Goal: Task Accomplishment & Management: Use online tool/utility

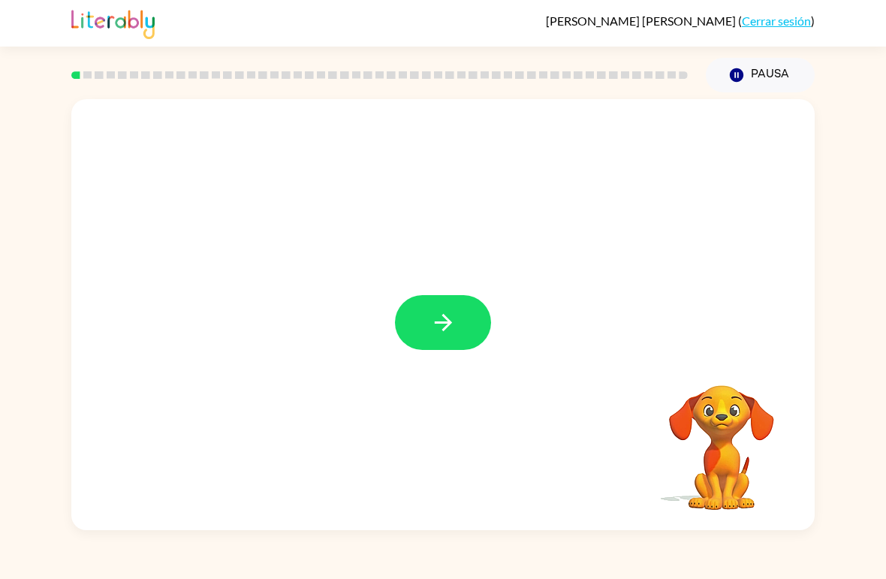
click at [465, 295] on button "button" at bounding box center [443, 322] width 96 height 55
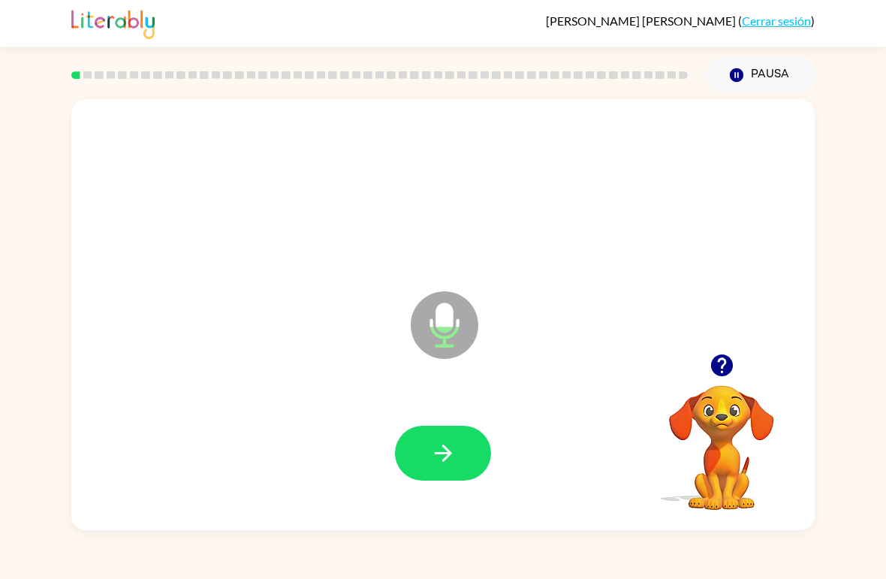
click at [763, 74] on button "Pausa Pausa" at bounding box center [760, 75] width 109 height 35
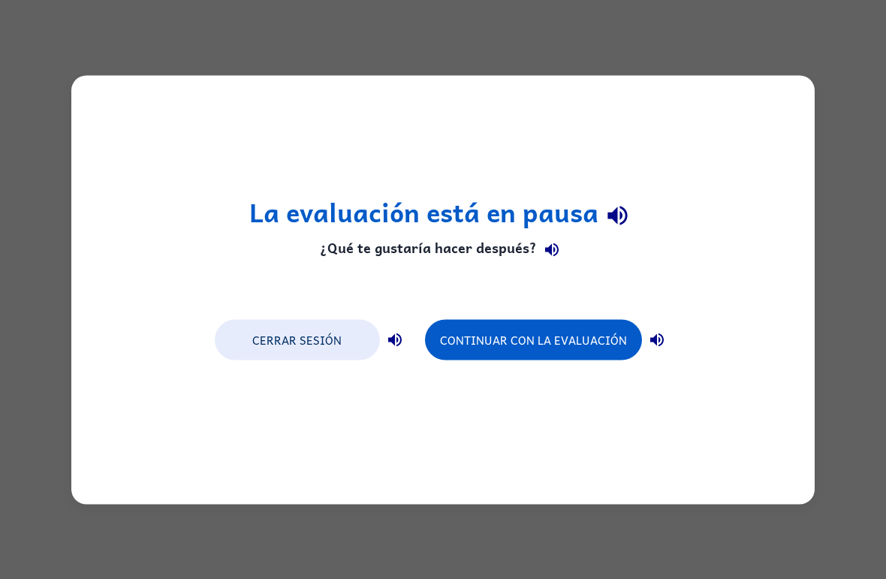
click at [579, 339] on button "Continuar con la evaluación" at bounding box center [533, 339] width 217 height 41
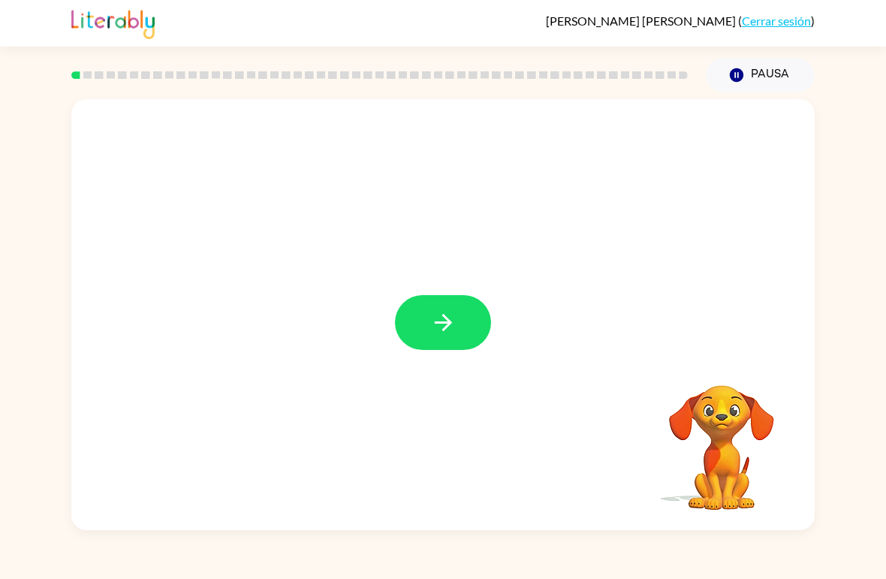
click at [456, 321] on icon "button" at bounding box center [443, 322] width 26 height 26
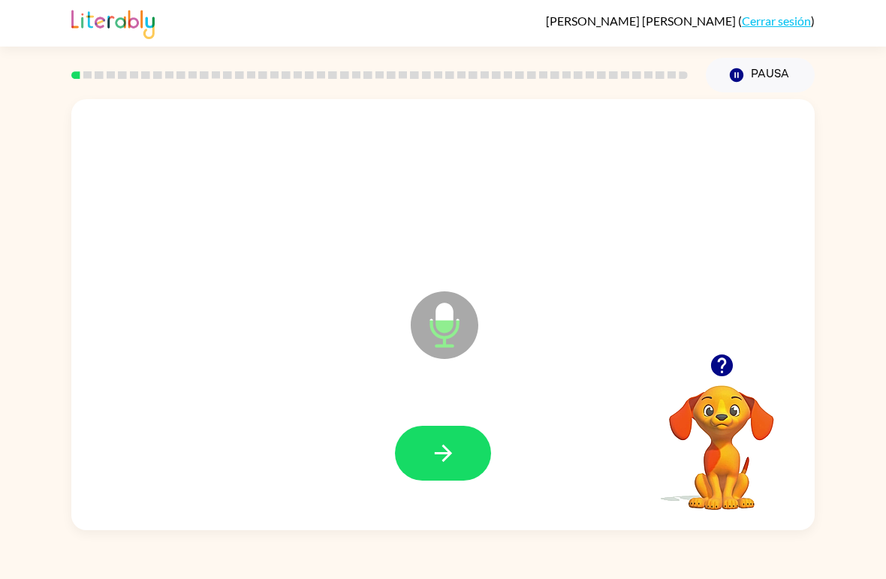
click at [464, 446] on button "button" at bounding box center [443, 453] width 96 height 55
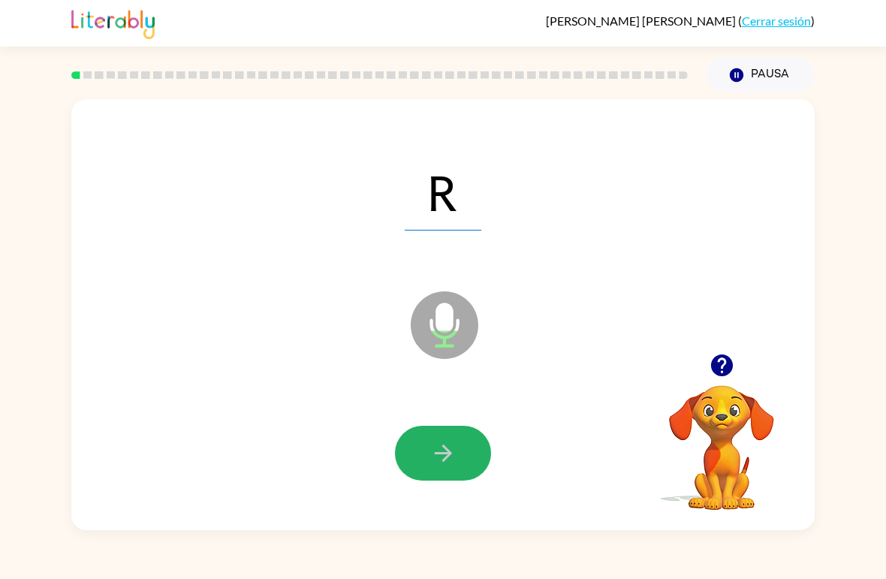
click at [477, 444] on button "button" at bounding box center [443, 453] width 96 height 55
click at [468, 445] on button "button" at bounding box center [443, 453] width 96 height 55
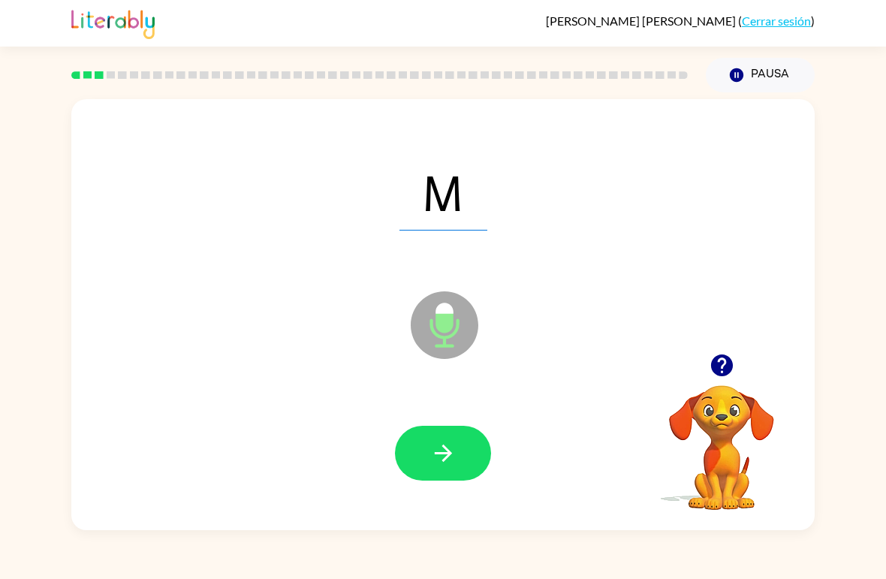
click at [453, 461] on icon "button" at bounding box center [443, 453] width 26 height 26
click at [467, 460] on button "button" at bounding box center [443, 453] width 96 height 55
click at [452, 480] on button "button" at bounding box center [443, 453] width 96 height 55
click at [461, 461] on button "button" at bounding box center [443, 453] width 96 height 55
click at [470, 462] on button "button" at bounding box center [443, 453] width 96 height 55
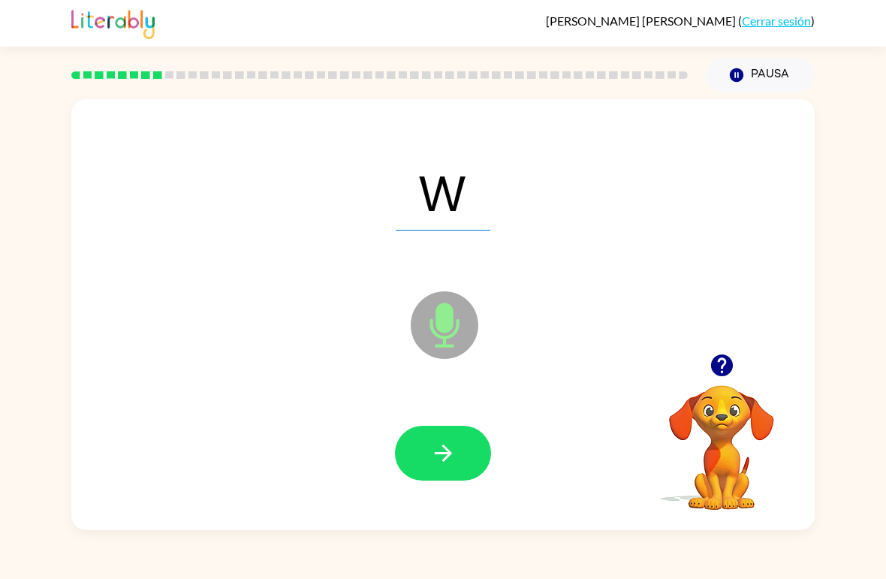
click at [431, 480] on button "button" at bounding box center [443, 453] width 96 height 55
click at [438, 454] on icon "button" at bounding box center [442, 452] width 17 height 17
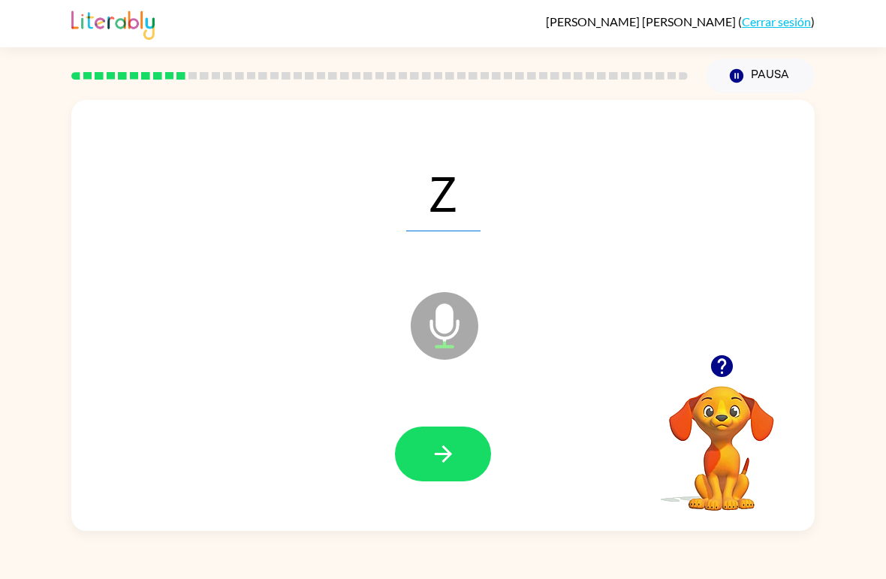
click at [459, 447] on button "button" at bounding box center [443, 453] width 96 height 55
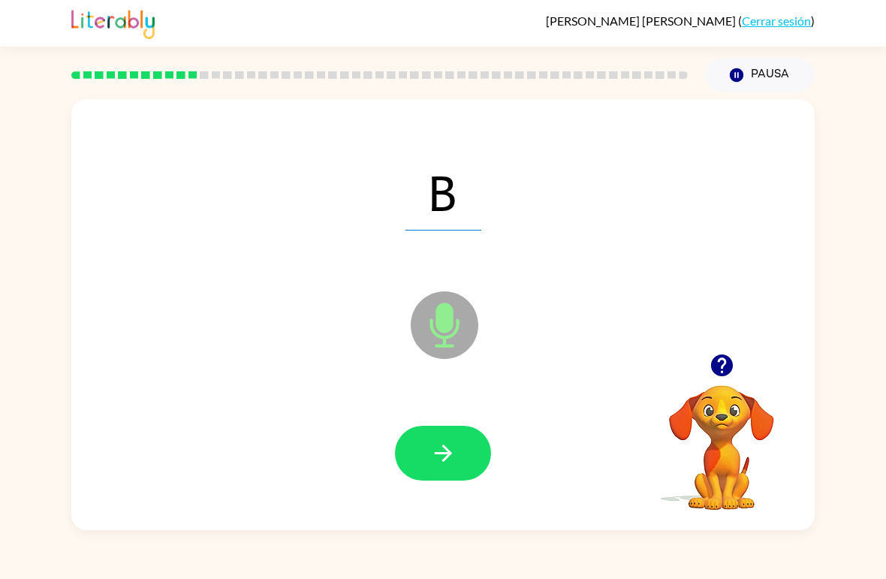
click at [453, 458] on icon "button" at bounding box center [443, 453] width 26 height 26
click at [430, 469] on button "button" at bounding box center [443, 453] width 96 height 55
click at [478, 459] on button "button" at bounding box center [443, 453] width 96 height 55
click at [824, 438] on div "L Micrófono El micrófono está aquí para cuando sea tu turno de hablar Tu navega…" at bounding box center [443, 311] width 886 height 438
click at [435, 461] on icon "button" at bounding box center [443, 453] width 26 height 26
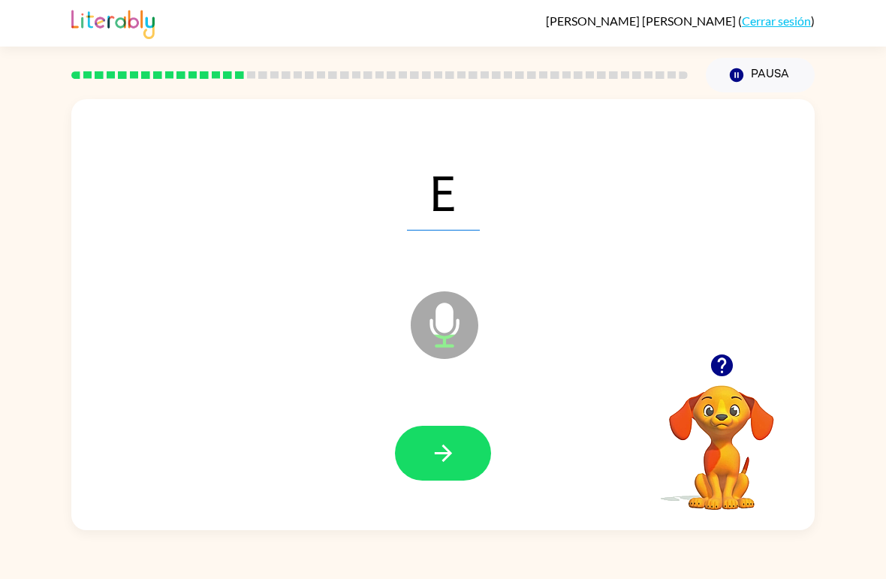
click at [464, 444] on button "button" at bounding box center [443, 453] width 96 height 55
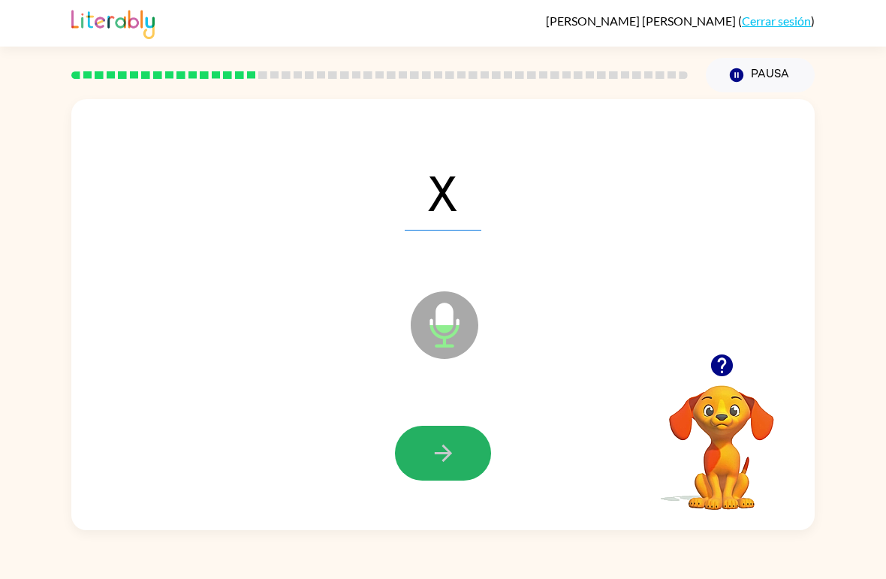
click at [445, 462] on icon "button" at bounding box center [443, 453] width 26 height 26
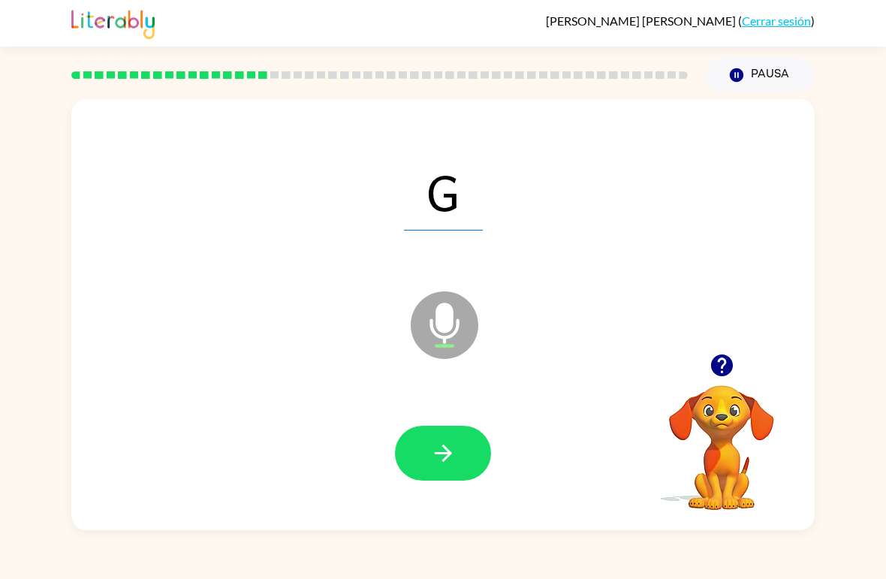
click at [442, 474] on button "button" at bounding box center [443, 453] width 96 height 55
click at [435, 479] on button "button" at bounding box center [443, 453] width 96 height 55
click at [450, 480] on button "button" at bounding box center [443, 453] width 96 height 55
click at [475, 456] on button "button" at bounding box center [443, 453] width 96 height 55
click at [448, 452] on icon "button" at bounding box center [442, 452] width 17 height 17
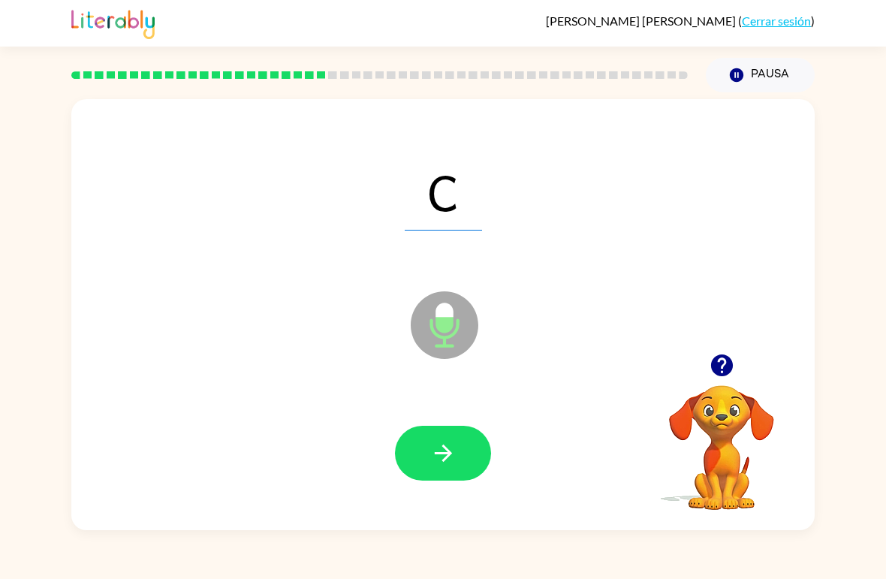
click at [459, 453] on button "button" at bounding box center [443, 453] width 96 height 55
click at [450, 435] on button "button" at bounding box center [443, 453] width 96 height 55
click at [474, 471] on button "button" at bounding box center [443, 453] width 96 height 55
click at [468, 451] on button "button" at bounding box center [443, 453] width 96 height 55
click at [486, 459] on button "button" at bounding box center [443, 453] width 96 height 55
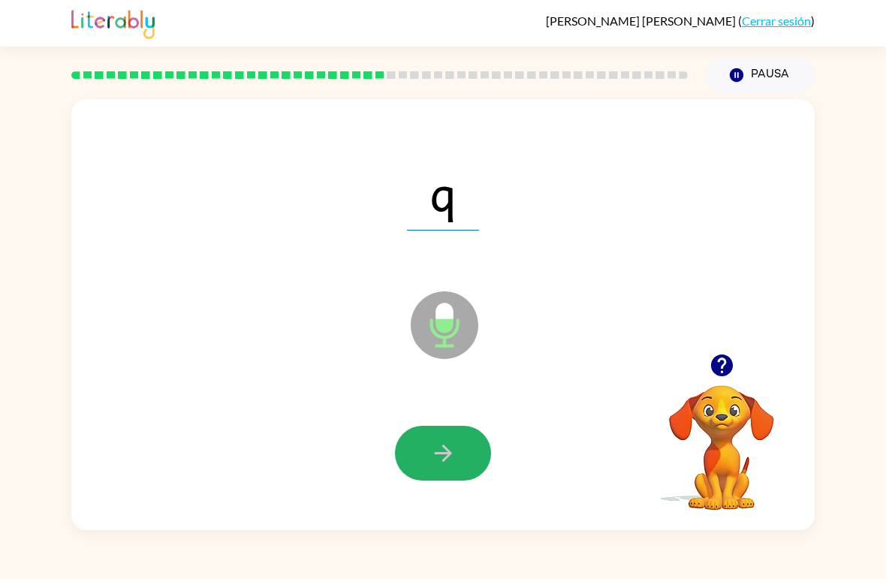
click at [441, 473] on button "button" at bounding box center [443, 453] width 96 height 55
click at [468, 464] on button "button" at bounding box center [443, 453] width 96 height 55
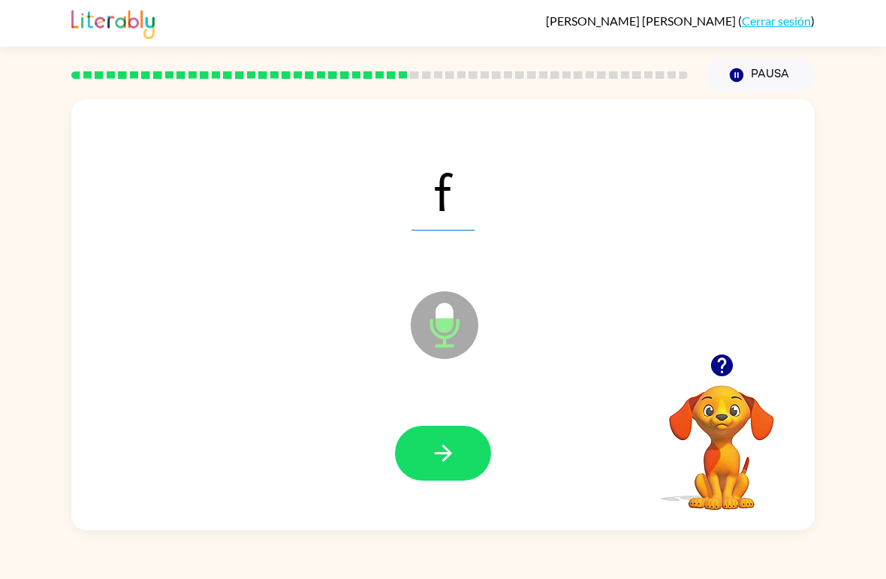
click at [448, 476] on button "button" at bounding box center [443, 453] width 96 height 55
click at [458, 465] on button "button" at bounding box center [443, 453] width 96 height 55
click at [459, 446] on button "button" at bounding box center [443, 453] width 96 height 55
click at [439, 464] on icon "button" at bounding box center [443, 453] width 26 height 26
click at [453, 473] on button "button" at bounding box center [443, 453] width 96 height 55
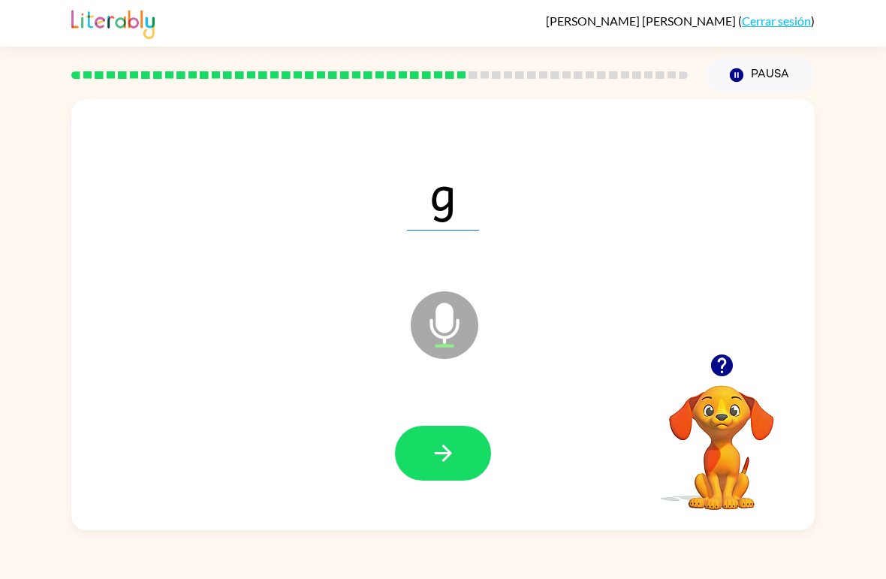
click at [465, 430] on button "button" at bounding box center [443, 453] width 96 height 55
click at [459, 455] on button "button" at bounding box center [443, 453] width 96 height 55
click at [439, 450] on icon "button" at bounding box center [443, 453] width 26 height 26
click at [445, 453] on icon "button" at bounding box center [442, 452] width 17 height 17
click at [465, 470] on button "button" at bounding box center [443, 453] width 96 height 55
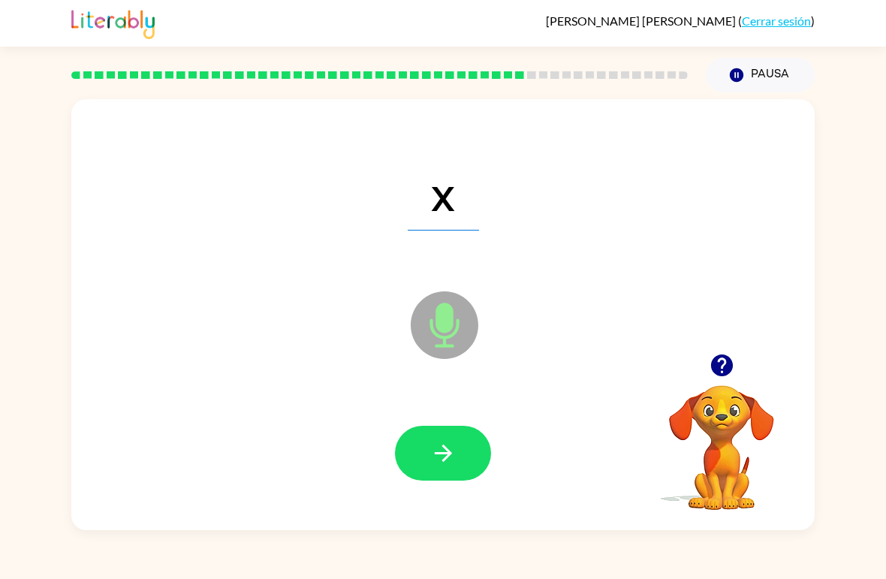
click at [459, 454] on button "button" at bounding box center [443, 453] width 96 height 55
click at [454, 453] on icon "button" at bounding box center [443, 453] width 26 height 26
click at [465, 474] on button "button" at bounding box center [443, 453] width 96 height 55
click at [449, 463] on icon "button" at bounding box center [443, 453] width 26 height 26
click at [438, 480] on button "button" at bounding box center [443, 453] width 96 height 55
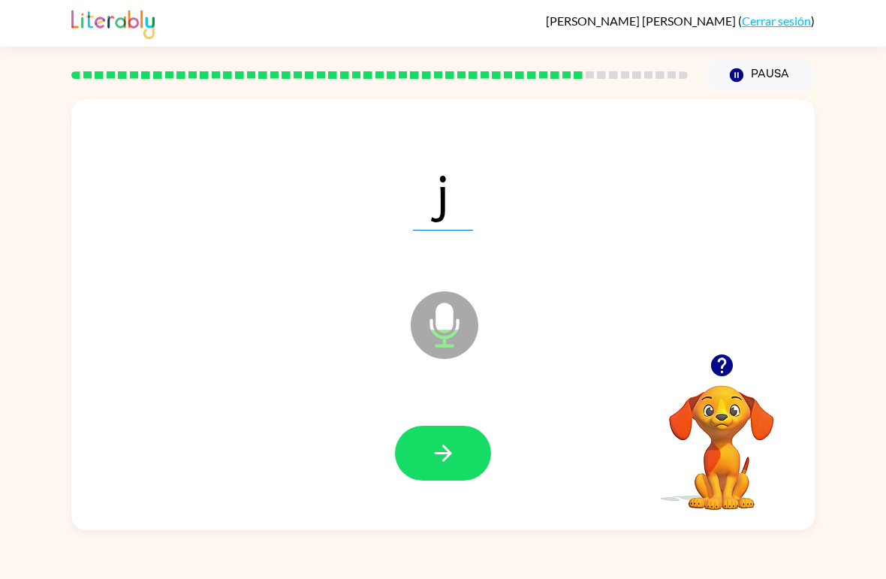
click at [457, 440] on button "button" at bounding box center [443, 453] width 96 height 55
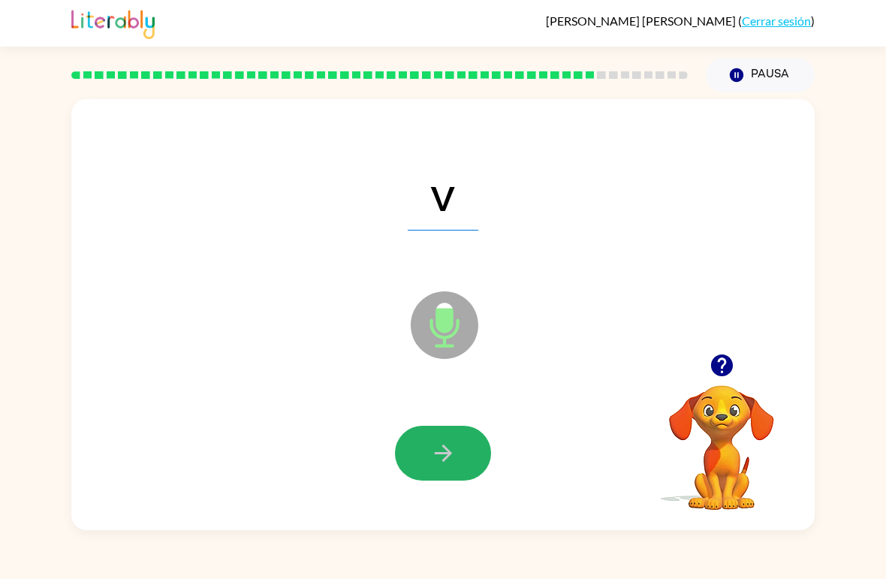
click at [447, 453] on icon "button" at bounding box center [443, 453] width 26 height 26
click at [453, 447] on icon "button" at bounding box center [443, 453] width 26 height 26
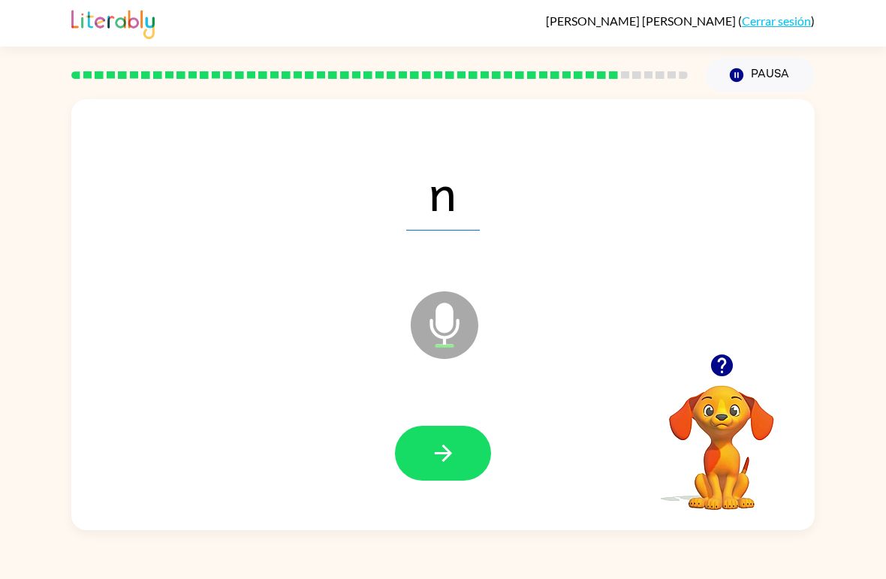
click at [483, 445] on button "button" at bounding box center [443, 453] width 96 height 55
click at [447, 462] on icon "button" at bounding box center [443, 453] width 26 height 26
click at [479, 454] on button "button" at bounding box center [443, 453] width 96 height 55
click at [449, 463] on icon "button" at bounding box center [443, 453] width 26 height 26
click at [456, 460] on button "button" at bounding box center [443, 453] width 96 height 55
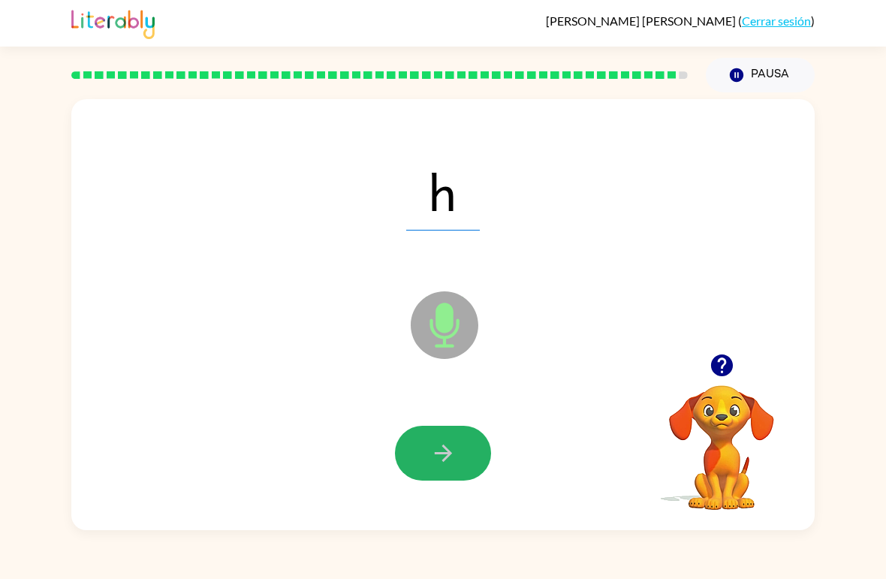
click at [470, 454] on button "button" at bounding box center [443, 453] width 96 height 55
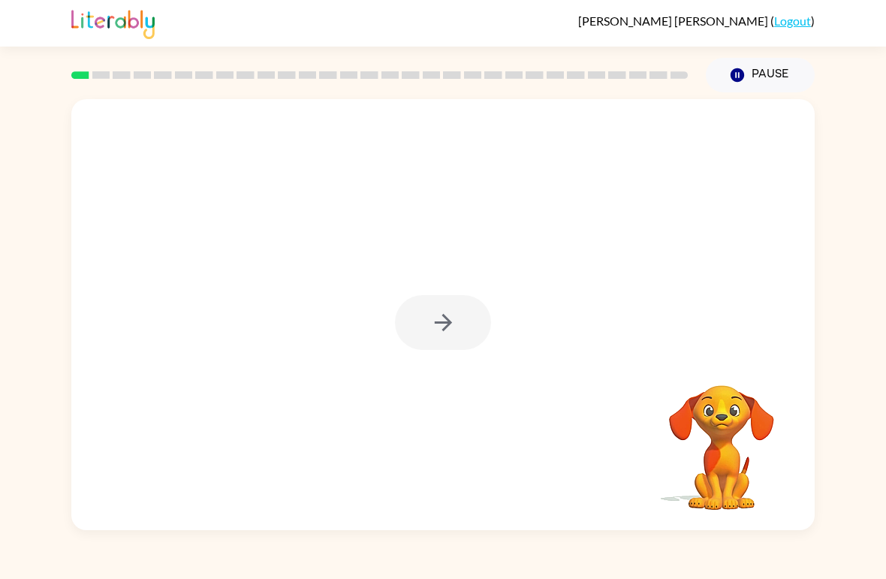
click at [445, 326] on div at bounding box center [443, 322] width 96 height 55
click at [444, 338] on button "button" at bounding box center [443, 322] width 96 height 55
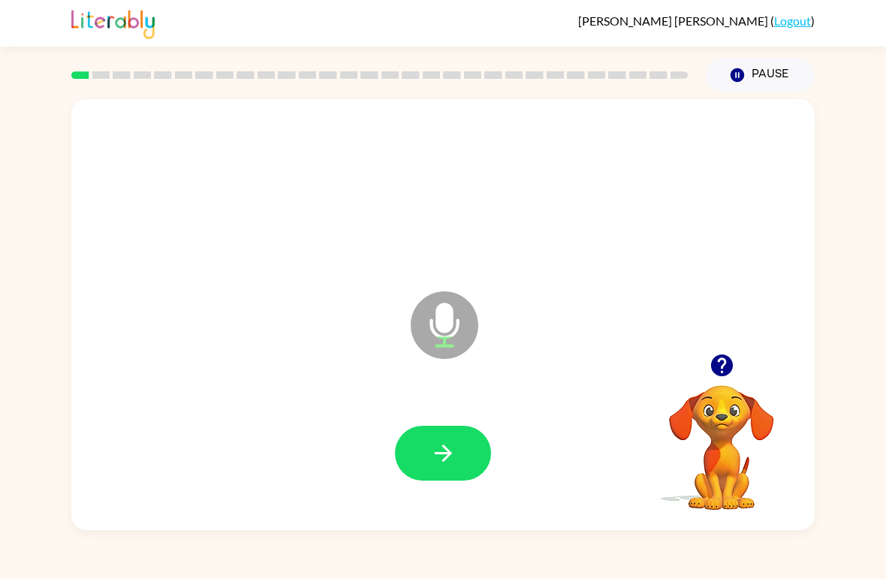
click at [456, 441] on icon "button" at bounding box center [443, 453] width 26 height 26
click at [436, 464] on icon "button" at bounding box center [443, 453] width 26 height 26
click at [447, 457] on icon "button" at bounding box center [442, 452] width 17 height 17
click at [450, 464] on icon "button" at bounding box center [443, 453] width 26 height 26
click at [453, 464] on icon "button" at bounding box center [443, 453] width 26 height 26
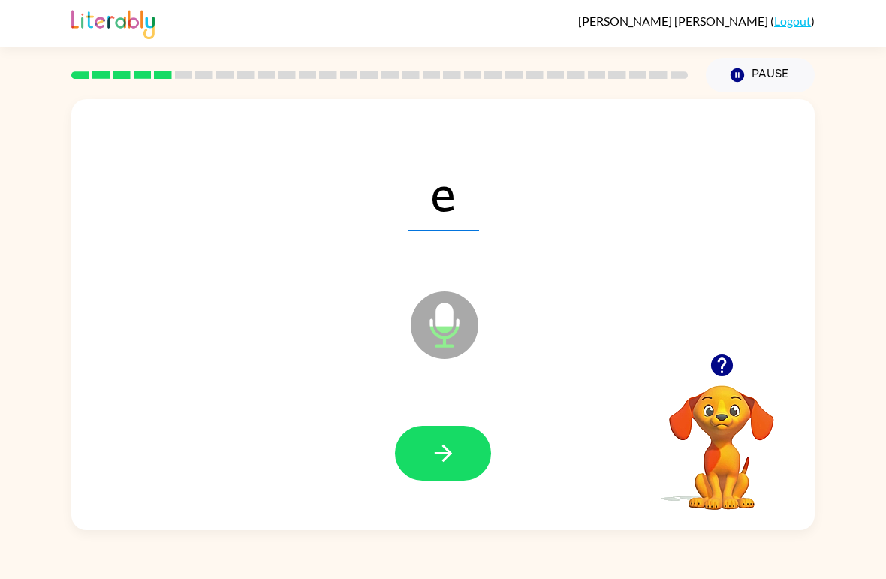
click at [466, 451] on button "button" at bounding box center [443, 453] width 96 height 55
click at [468, 456] on button "button" at bounding box center [443, 453] width 96 height 55
click at [451, 470] on button "button" at bounding box center [443, 453] width 96 height 55
click at [458, 460] on button "button" at bounding box center [443, 453] width 96 height 55
click at [470, 476] on button "button" at bounding box center [443, 453] width 96 height 55
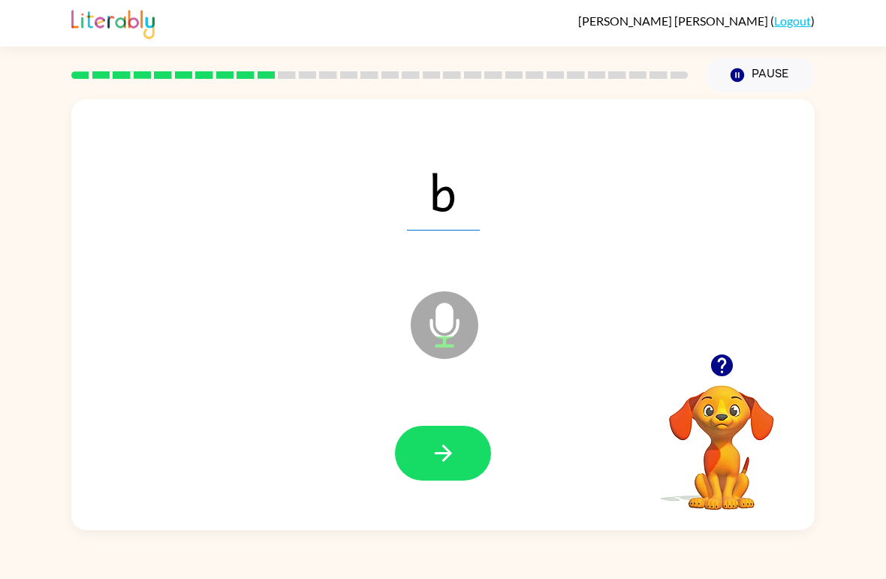
click at [439, 473] on button "button" at bounding box center [443, 453] width 96 height 55
click at [459, 444] on button "button" at bounding box center [443, 453] width 96 height 55
click at [446, 466] on icon "button" at bounding box center [443, 453] width 26 height 26
click at [426, 461] on button "button" at bounding box center [443, 453] width 96 height 55
click at [462, 447] on button "button" at bounding box center [443, 453] width 96 height 55
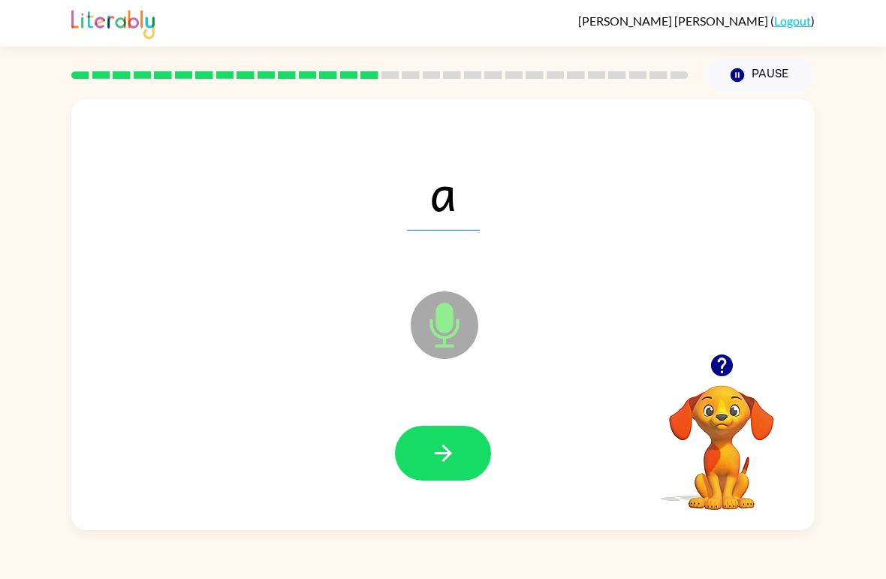
click at [470, 448] on button "button" at bounding box center [443, 453] width 96 height 55
click at [445, 462] on icon "button" at bounding box center [443, 453] width 26 height 26
click at [439, 456] on icon "button" at bounding box center [443, 453] width 26 height 26
click at [466, 438] on button "button" at bounding box center [443, 453] width 96 height 55
click at [468, 458] on button "button" at bounding box center [443, 453] width 96 height 55
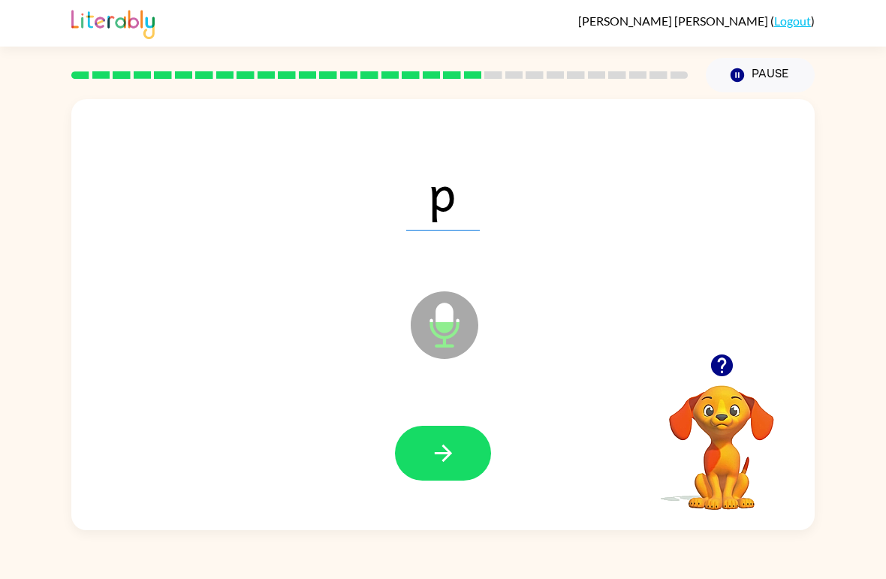
click at [467, 468] on button "button" at bounding box center [443, 453] width 96 height 55
click at [473, 467] on button "button" at bounding box center [443, 453] width 96 height 55
click at [449, 476] on button "button" at bounding box center [443, 453] width 96 height 55
click at [463, 472] on button "button" at bounding box center [443, 453] width 96 height 55
click at [447, 465] on icon "button" at bounding box center [443, 453] width 26 height 26
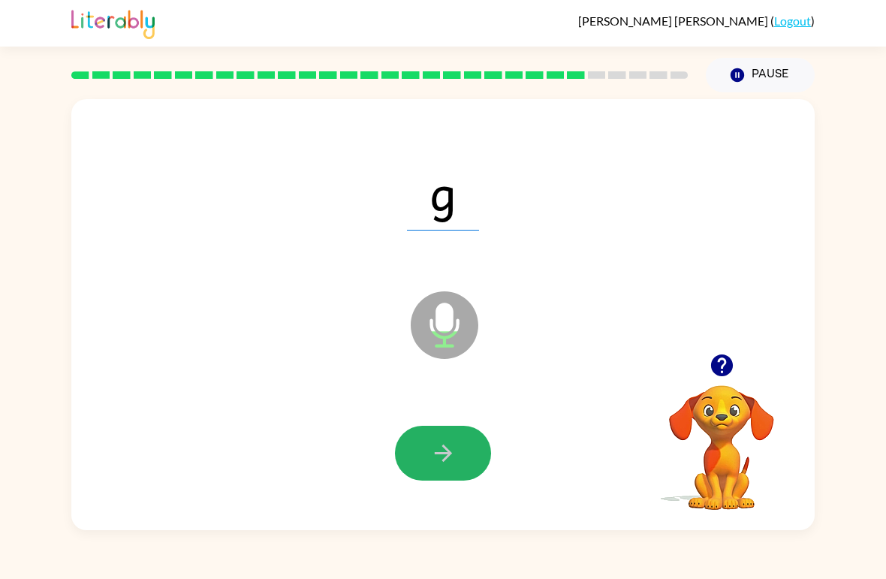
click at [432, 476] on button "button" at bounding box center [443, 453] width 96 height 55
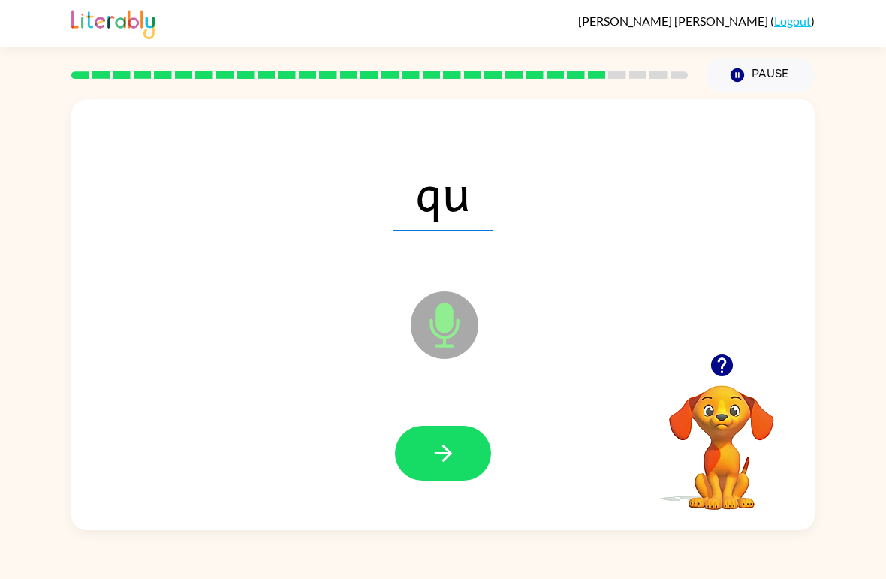
click at [465, 434] on button "button" at bounding box center [443, 453] width 96 height 55
click at [463, 465] on button "button" at bounding box center [443, 453] width 96 height 55
click at [453, 444] on icon "button" at bounding box center [443, 453] width 26 height 26
click at [458, 447] on button "button" at bounding box center [443, 453] width 96 height 55
